Goal: Register for event/course

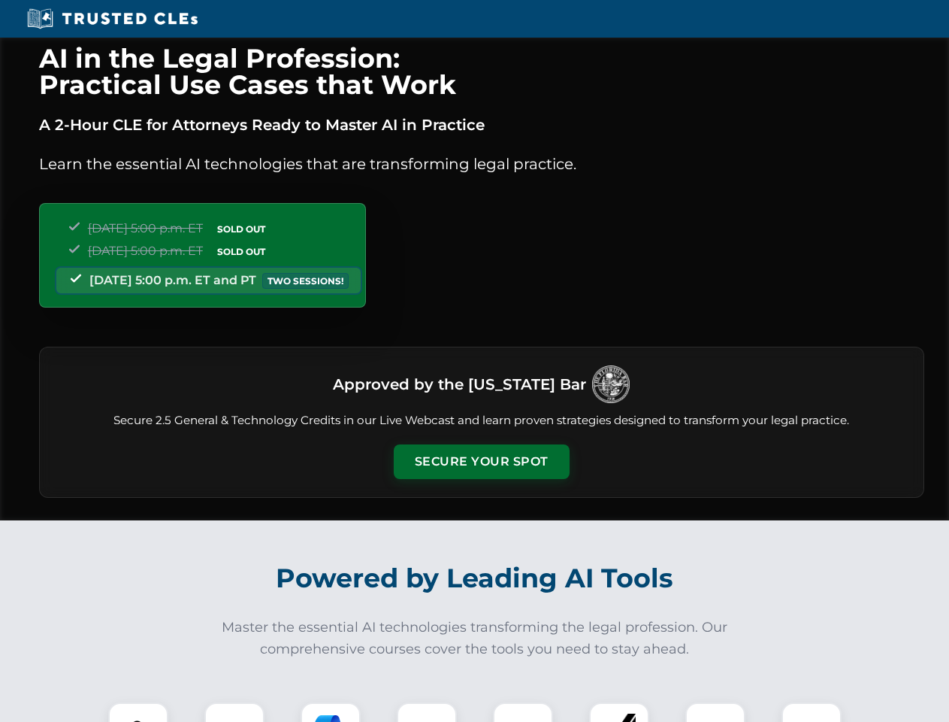
click at [481, 462] on button "Secure Your Spot" at bounding box center [482, 461] width 176 height 35
click at [138, 712] on img at bounding box center [139, 732] width 44 height 44
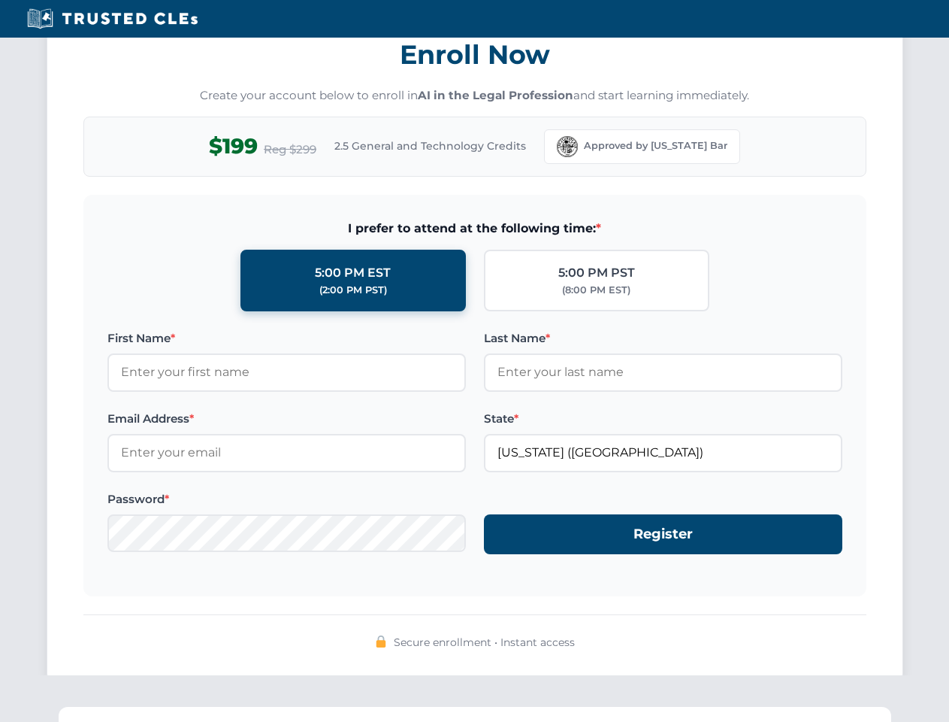
scroll to position [1476, 0]
